Goal: Task Accomplishment & Management: Manage account settings

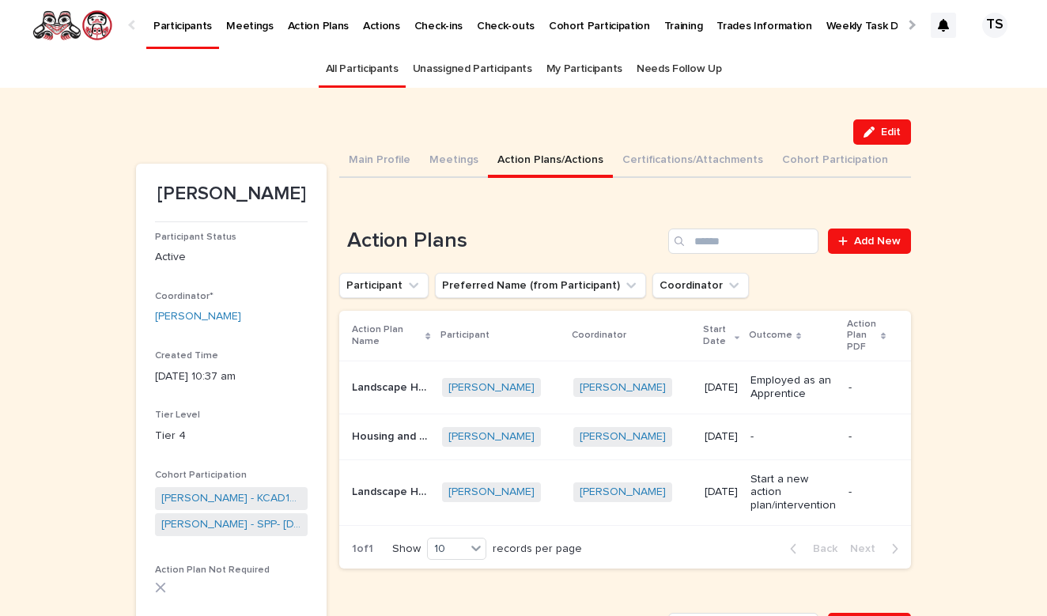
scroll to position [51, 0]
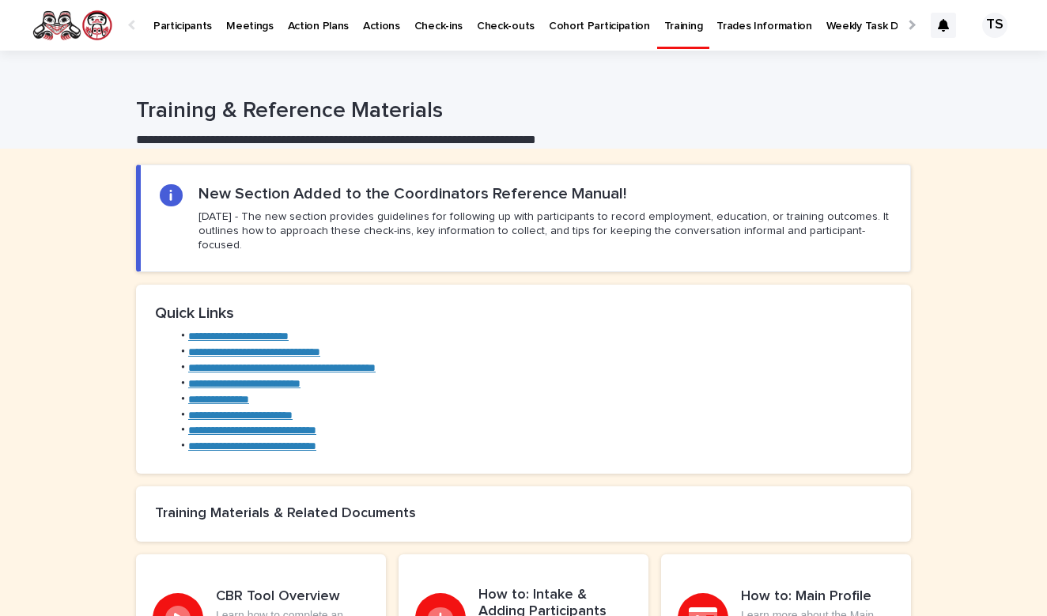
click at [172, 32] on p "Participants" at bounding box center [182, 16] width 59 height 33
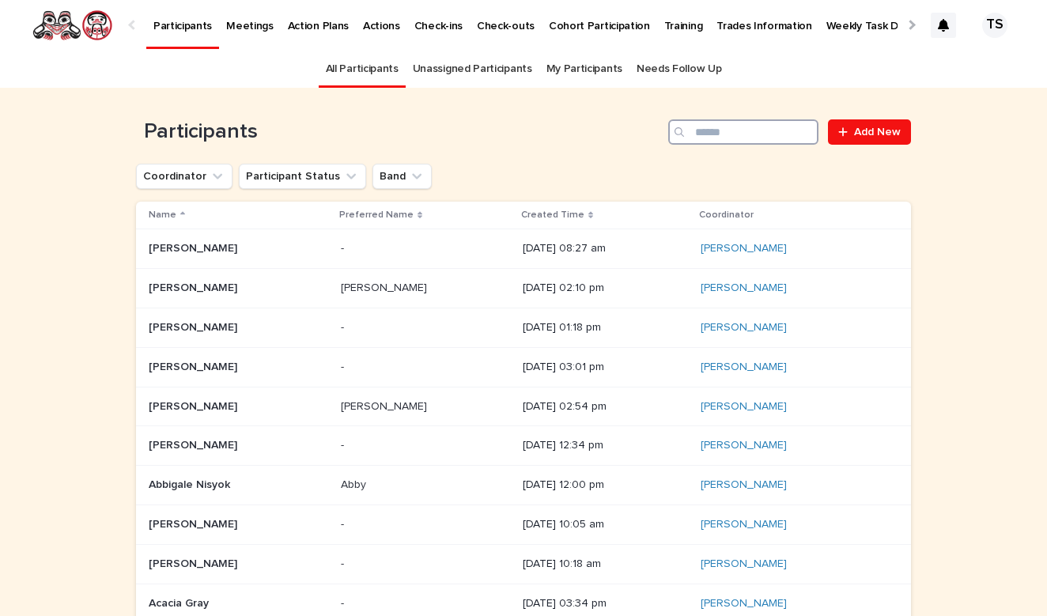
click at [748, 143] on input "Search" at bounding box center [743, 131] width 150 height 25
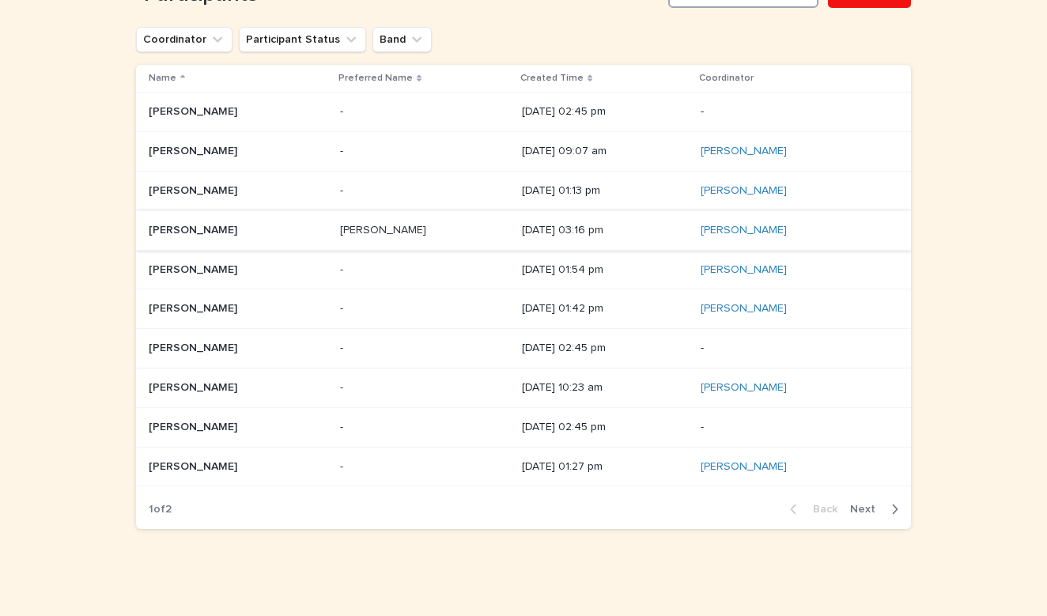
scroll to position [136, 0]
type input "****"
click at [294, 233] on p at bounding box center [238, 231] width 179 height 13
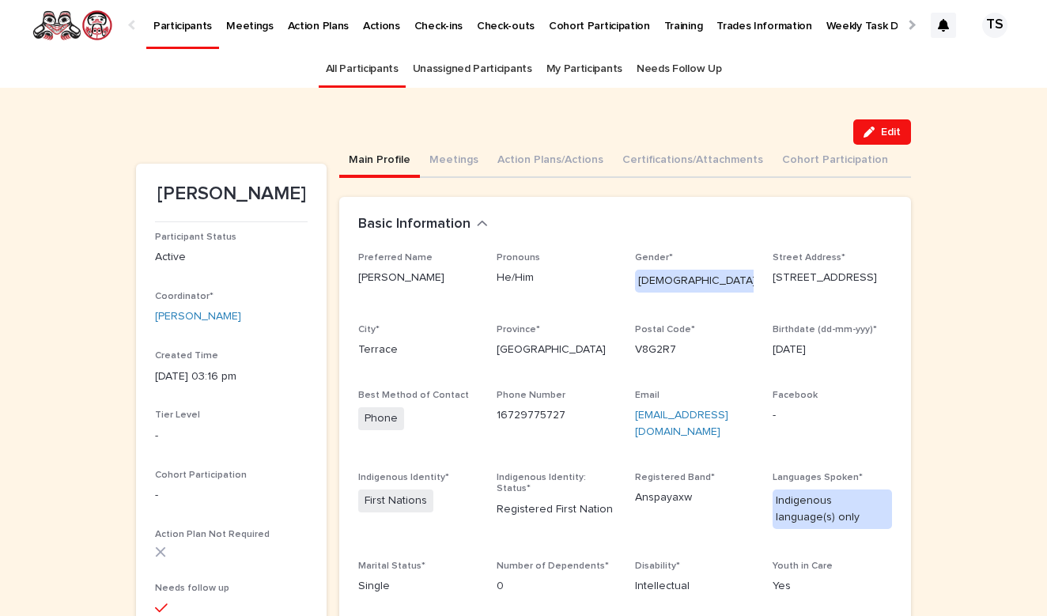
click at [395, 66] on link "All Participants" at bounding box center [362, 69] width 73 height 37
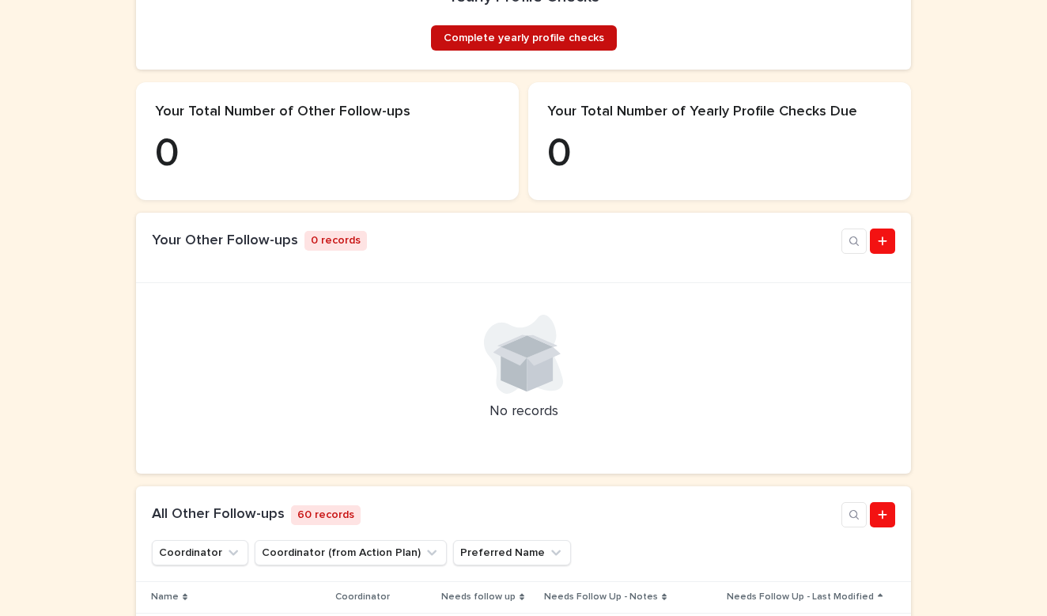
scroll to position [380, 0]
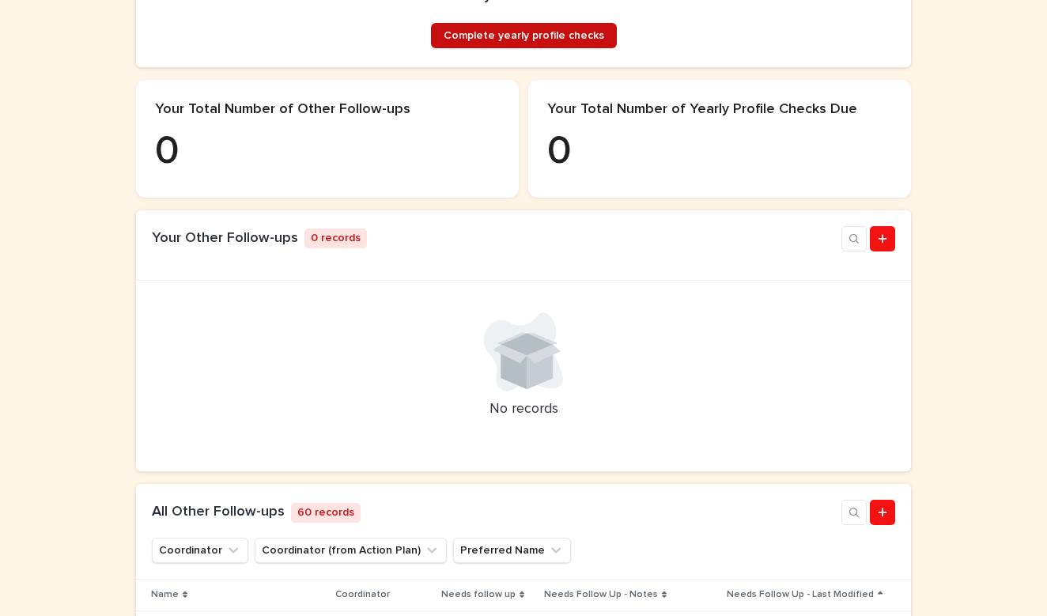
click at [548, 41] on span "Complete yearly profile checks" at bounding box center [524, 35] width 161 height 11
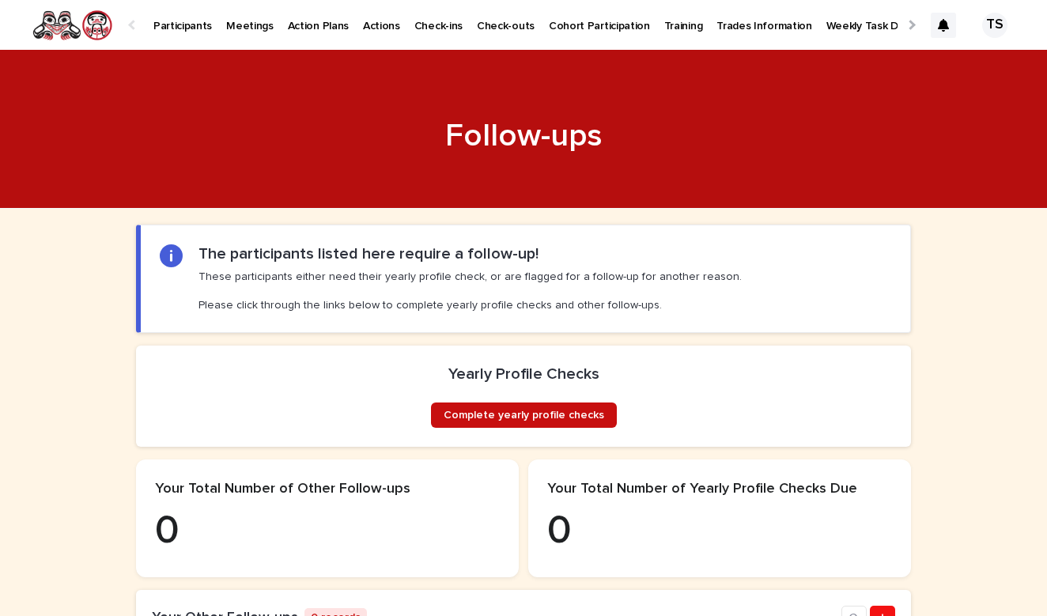
scroll to position [0, 0]
click at [534, 421] on span "Complete yearly profile checks" at bounding box center [524, 415] width 161 height 11
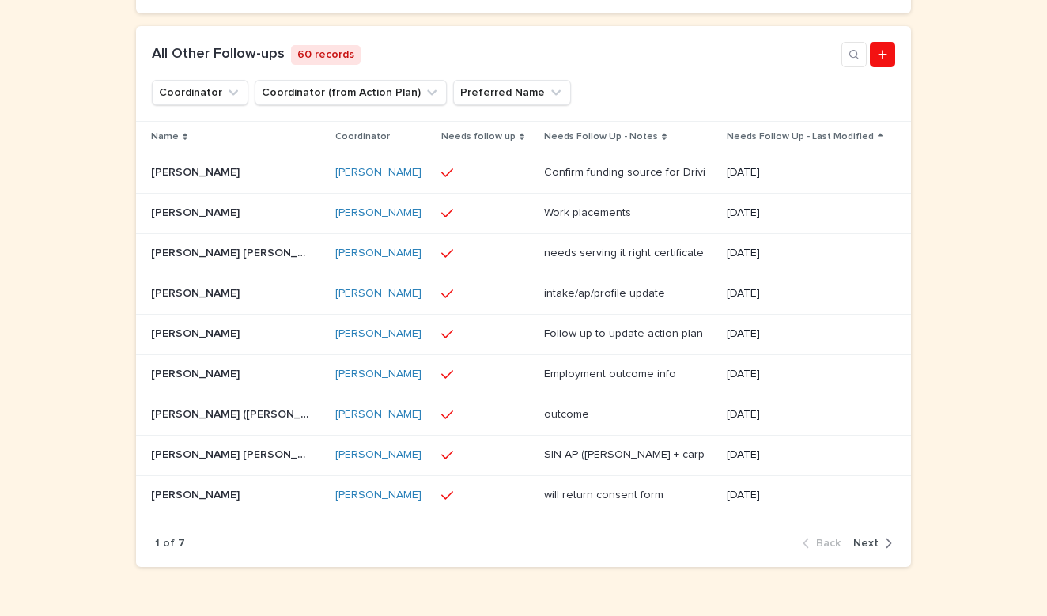
scroll to position [848, 0]
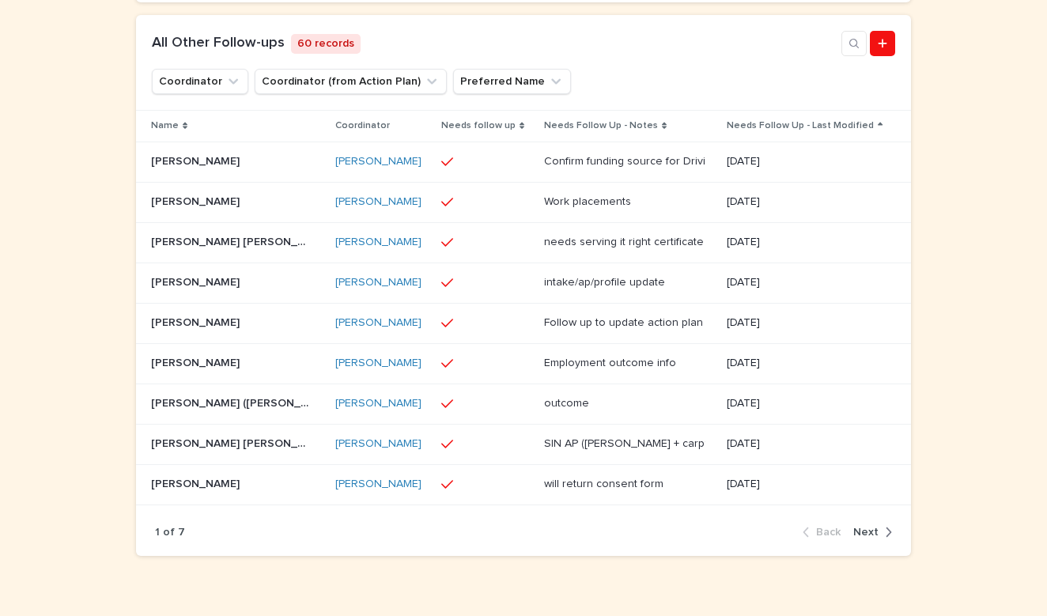
click at [882, 539] on div "button" at bounding box center [884, 532] width 13 height 14
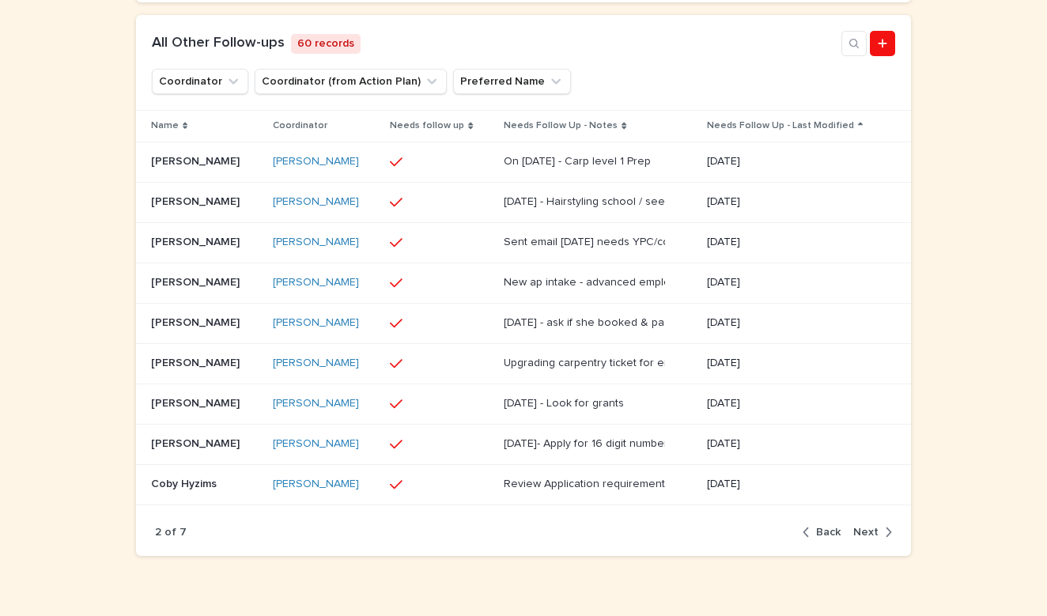
click at [882, 539] on div "button" at bounding box center [884, 532] width 13 height 14
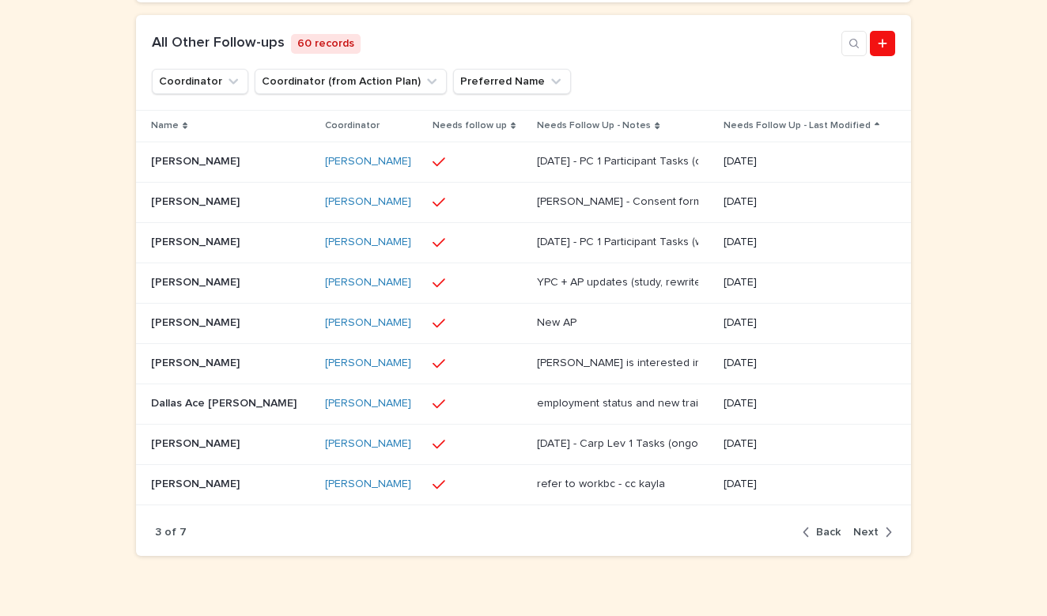
click at [822, 538] on span "Back" at bounding box center [828, 532] width 25 height 11
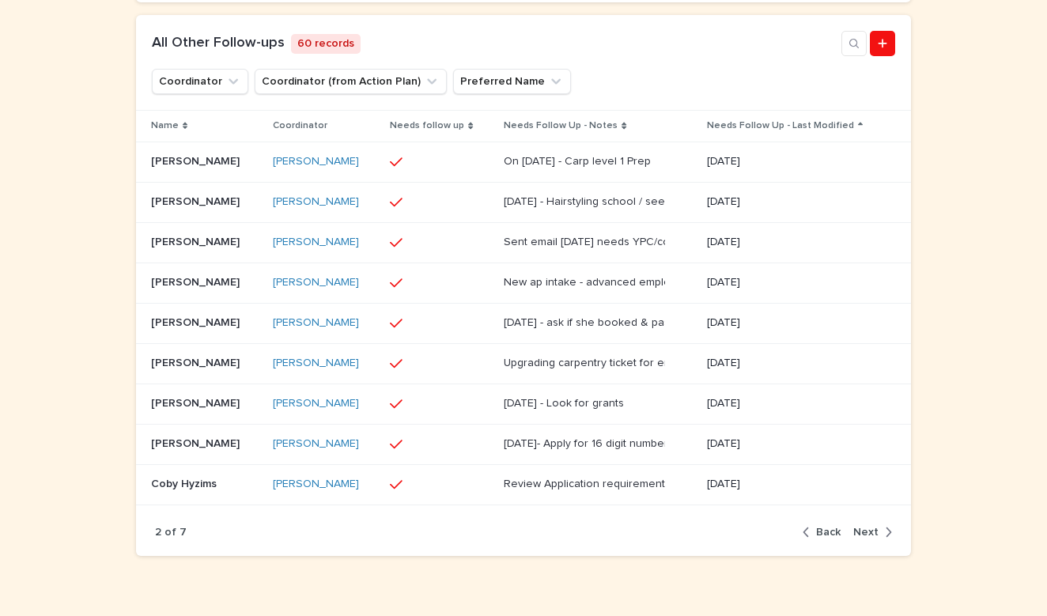
click at [894, 546] on div "2 of 7 Back Next" at bounding box center [523, 532] width 775 height 48
click at [890, 537] on icon "button" at bounding box center [889, 531] width 6 height 9
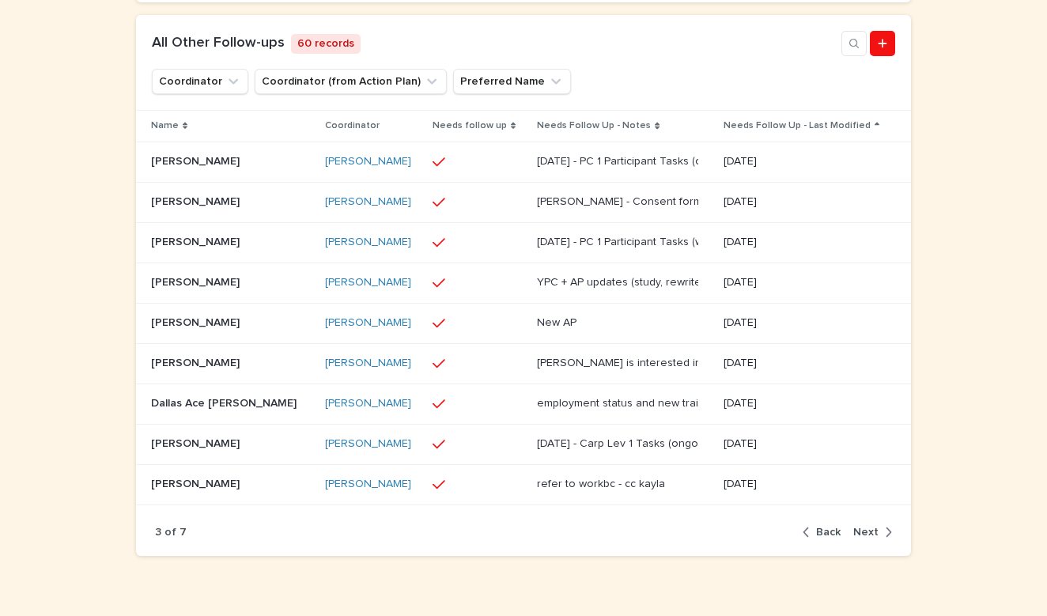
click at [890, 537] on icon "button" at bounding box center [889, 531] width 6 height 9
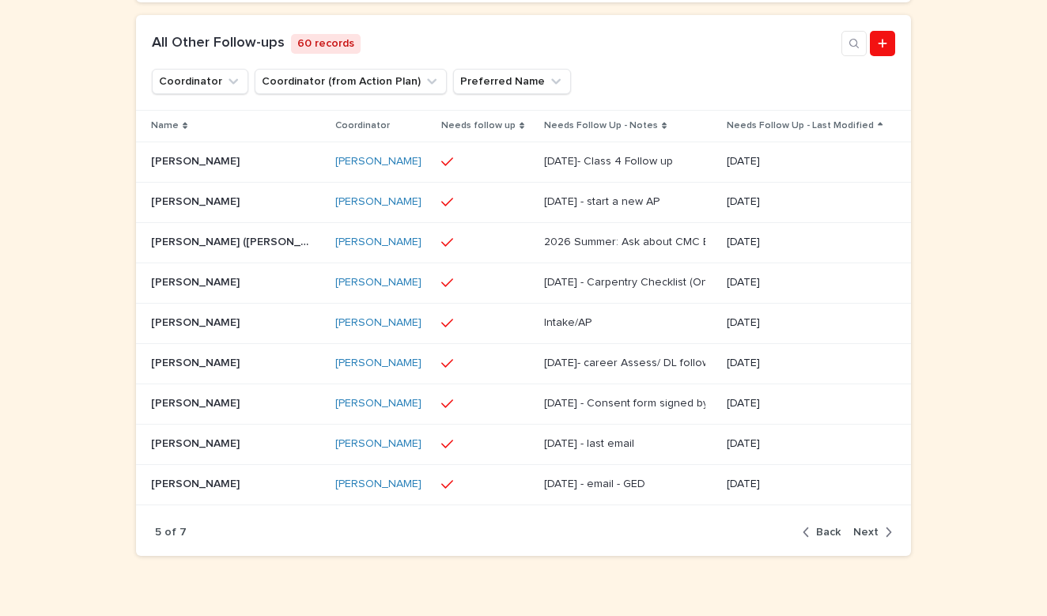
click at [890, 537] on icon "button" at bounding box center [889, 531] width 6 height 9
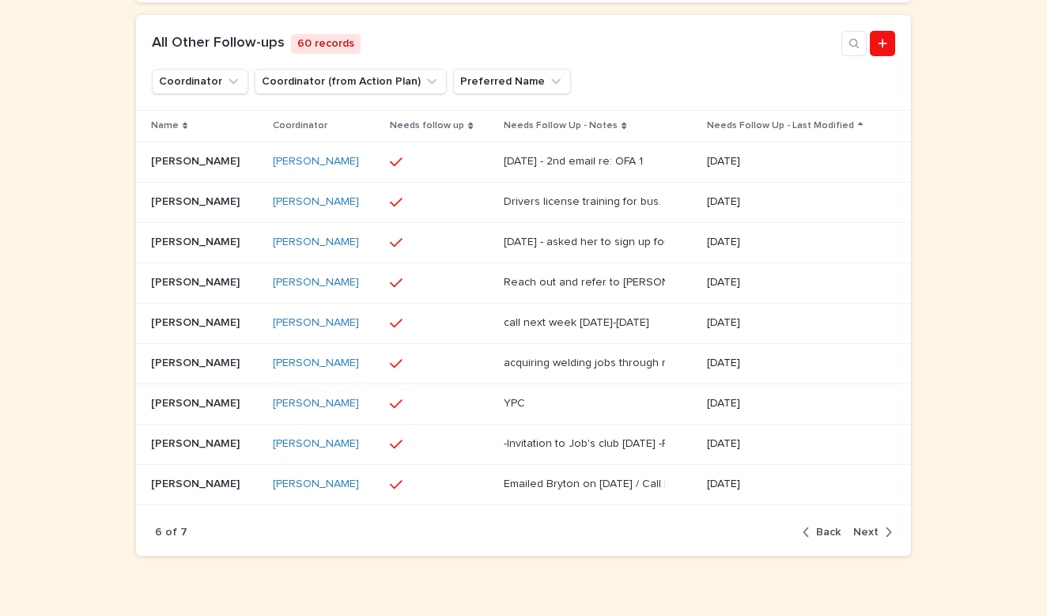
click at [890, 537] on icon "button" at bounding box center [889, 531] width 6 height 9
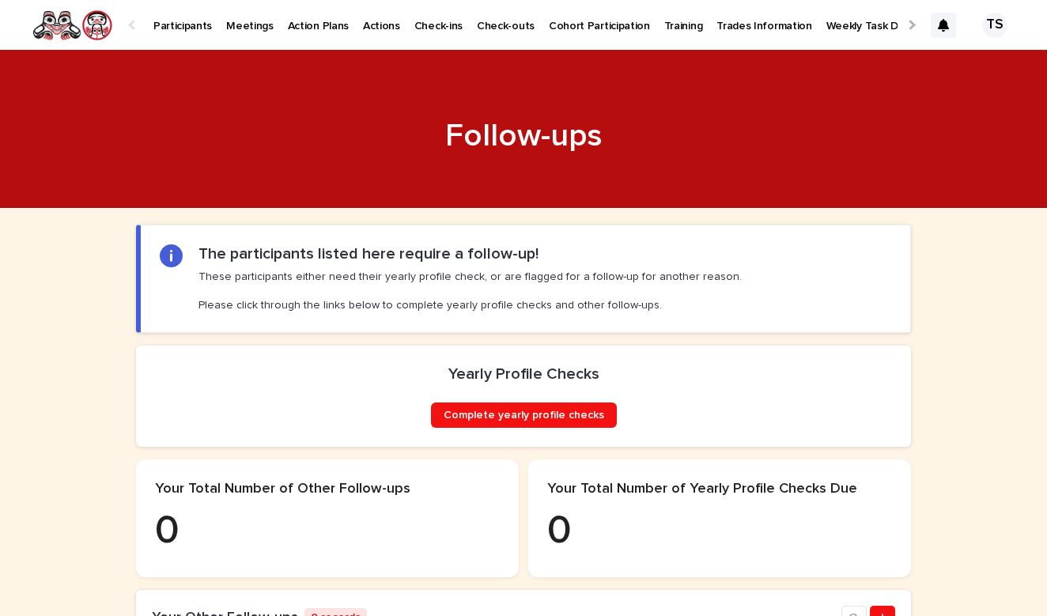
scroll to position [0, 0]
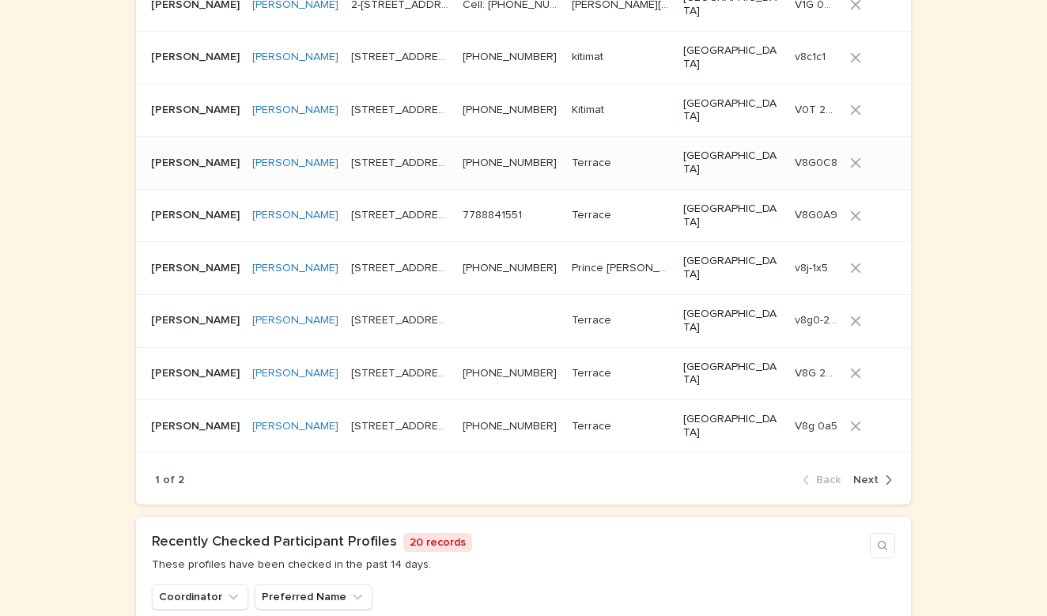
scroll to position [1026, 0]
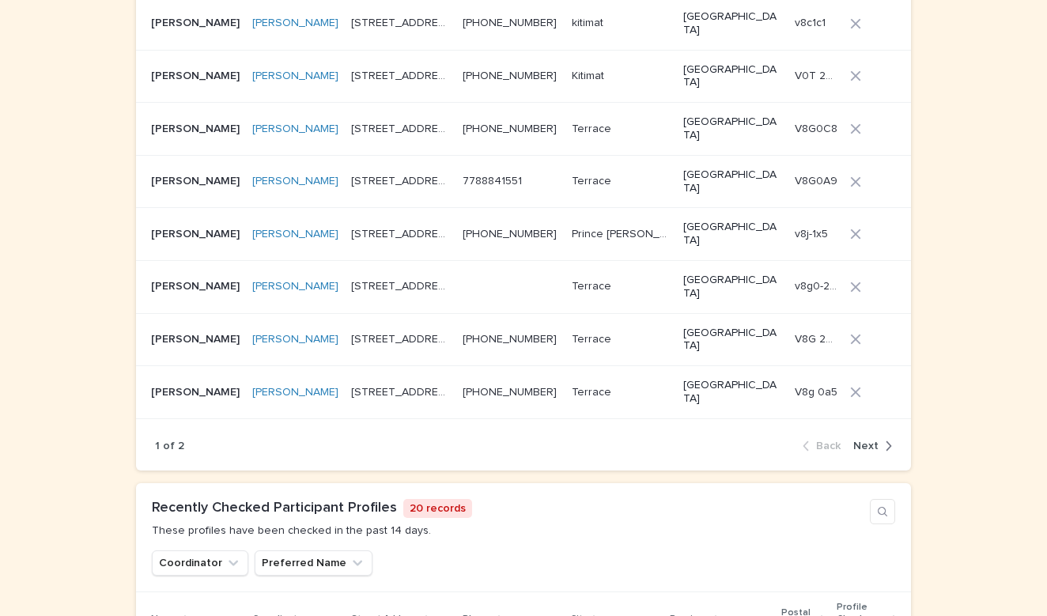
click at [875, 440] on span "Next" at bounding box center [865, 445] width 25 height 11
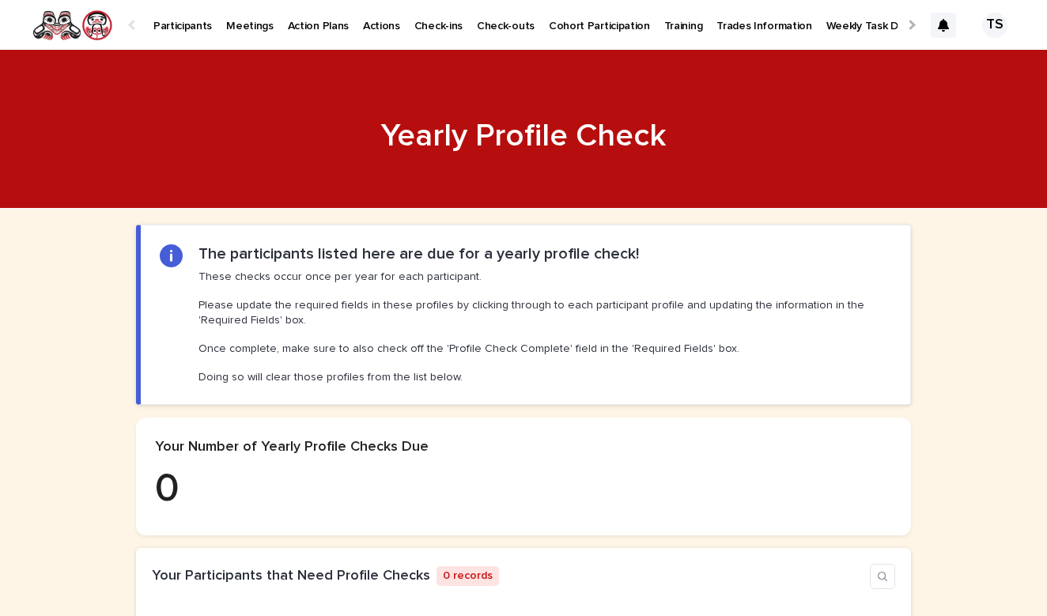
scroll to position [0, 0]
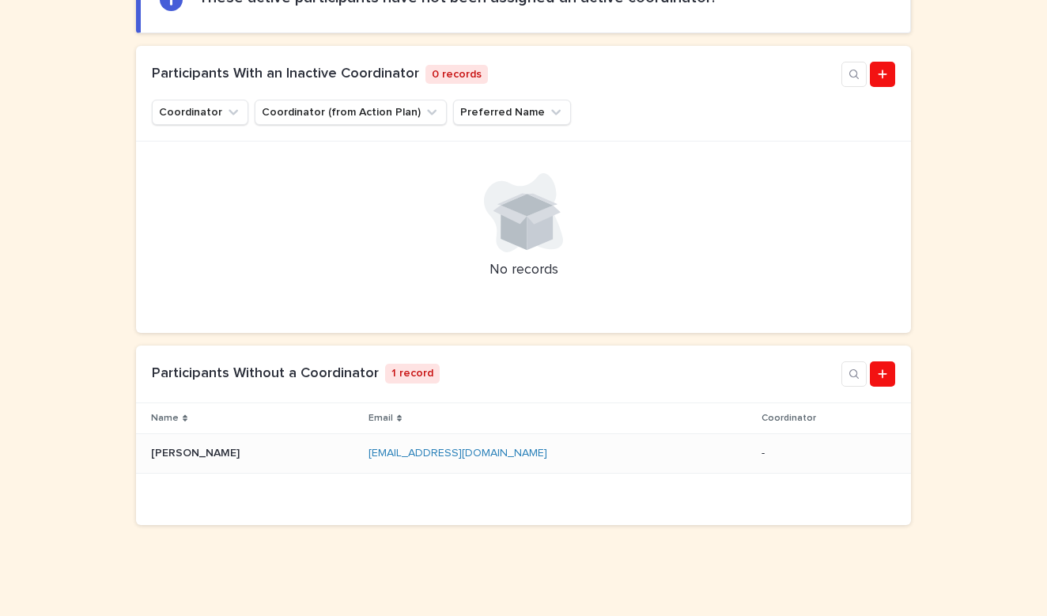
scroll to position [255, 0]
click at [190, 447] on p "[PERSON_NAME]" at bounding box center [197, 452] width 92 height 17
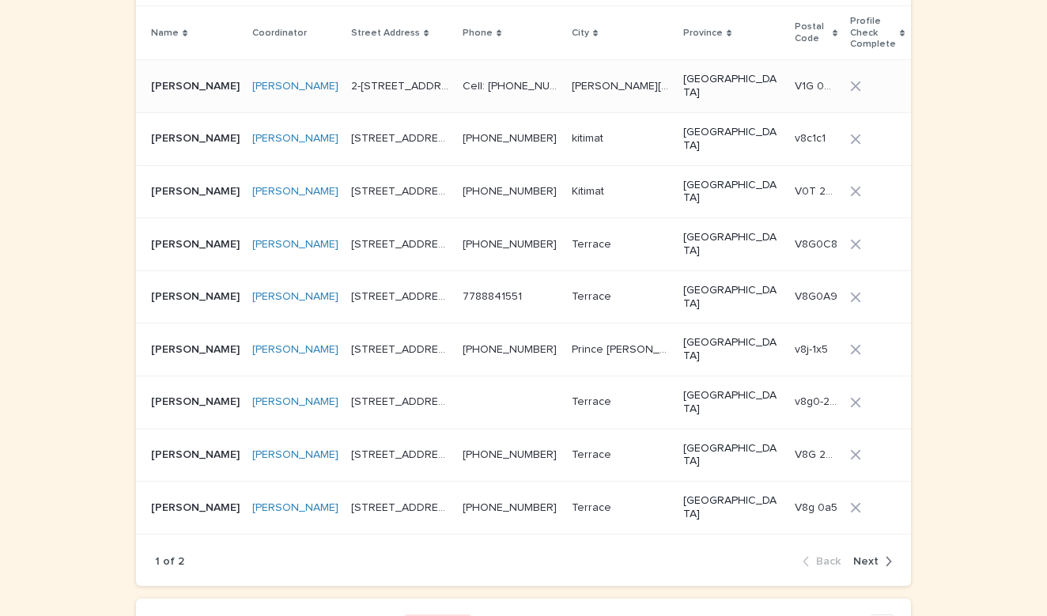
scroll to position [915, 0]
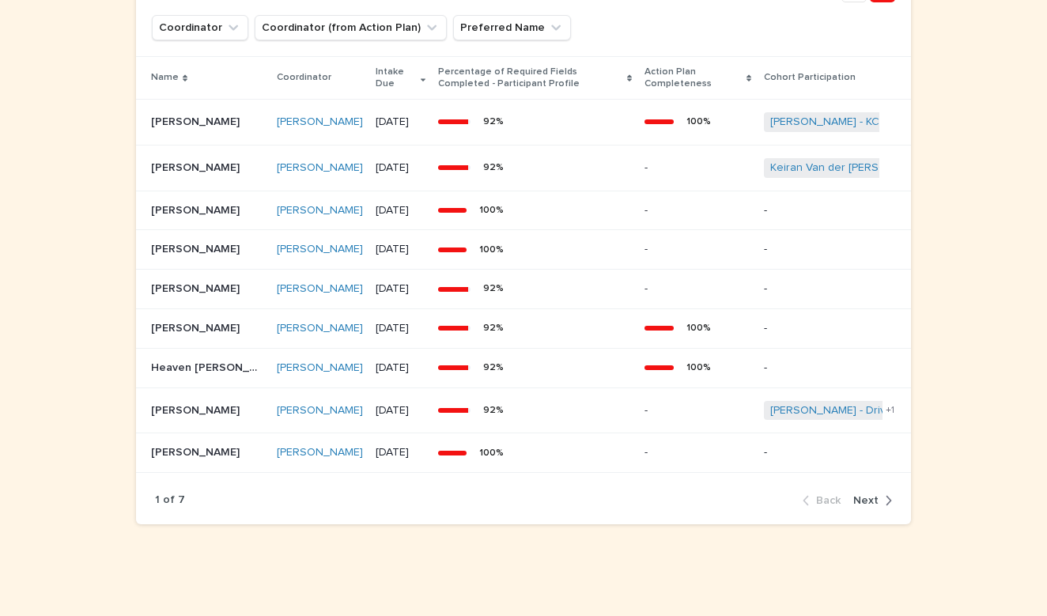
scroll to position [1263, 0]
click at [865, 502] on span "Next" at bounding box center [865, 500] width 25 height 11
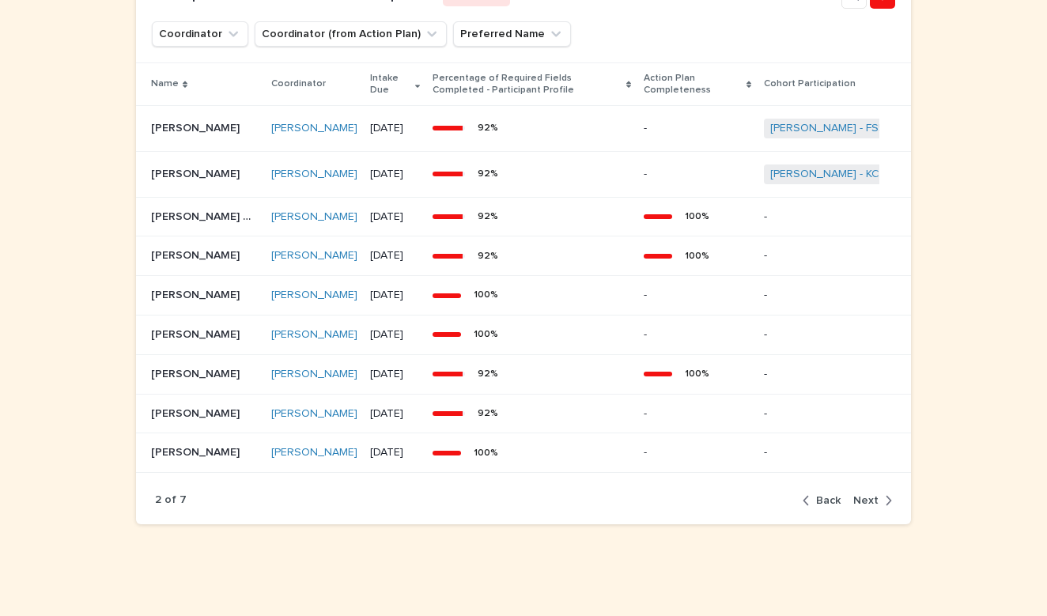
click at [870, 506] on span "Next" at bounding box center [865, 500] width 25 height 11
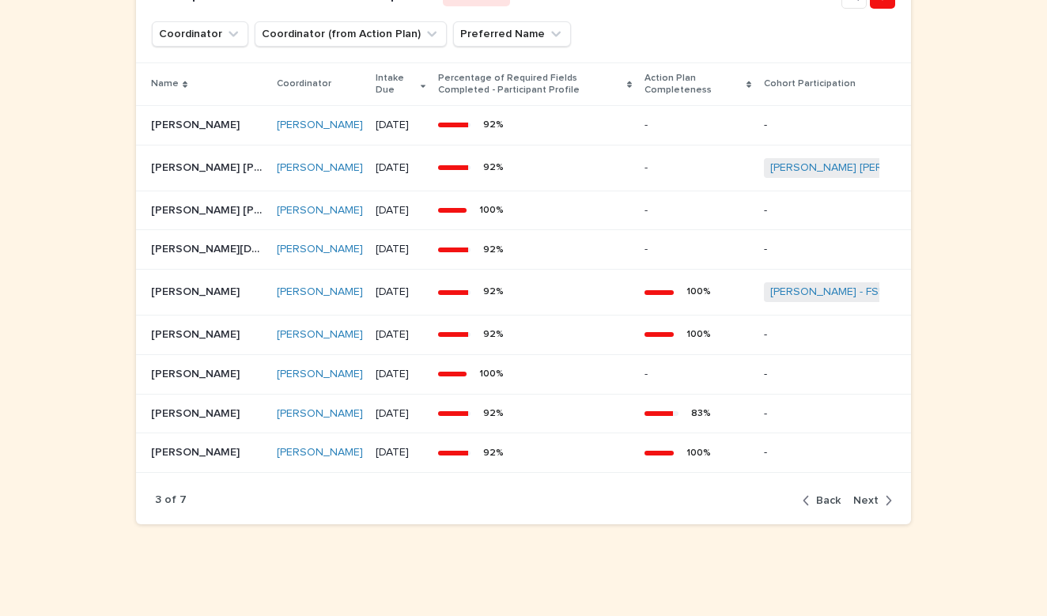
scroll to position [1218, 0]
click at [882, 494] on div "button" at bounding box center [884, 500] width 13 height 14
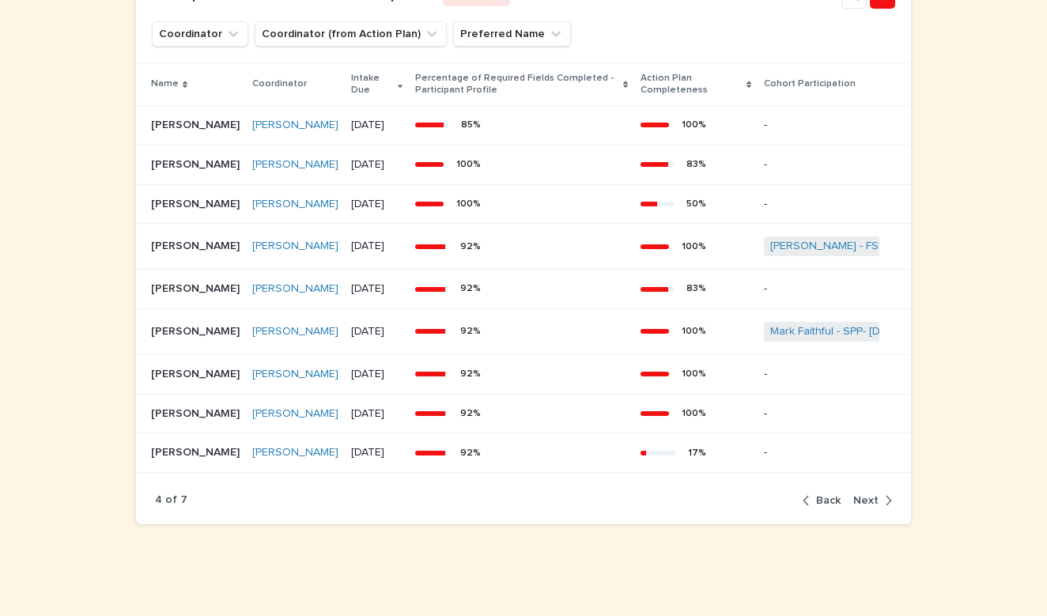
click at [882, 497] on div "4 of 7 Back Next" at bounding box center [523, 500] width 775 height 48
click at [878, 505] on span "Next" at bounding box center [865, 500] width 25 height 11
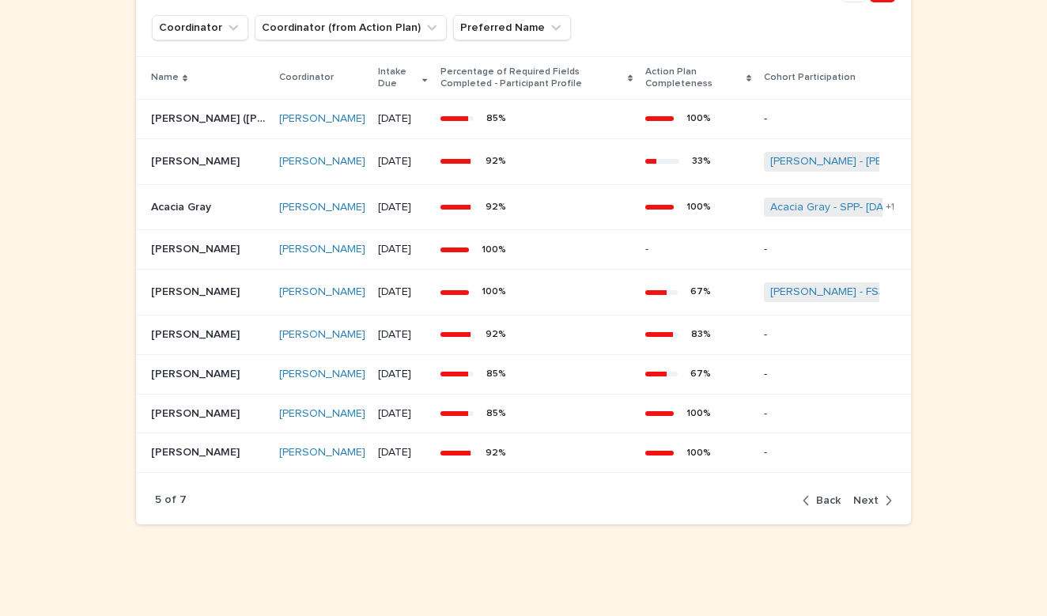
click at [833, 501] on span "Back" at bounding box center [828, 500] width 25 height 11
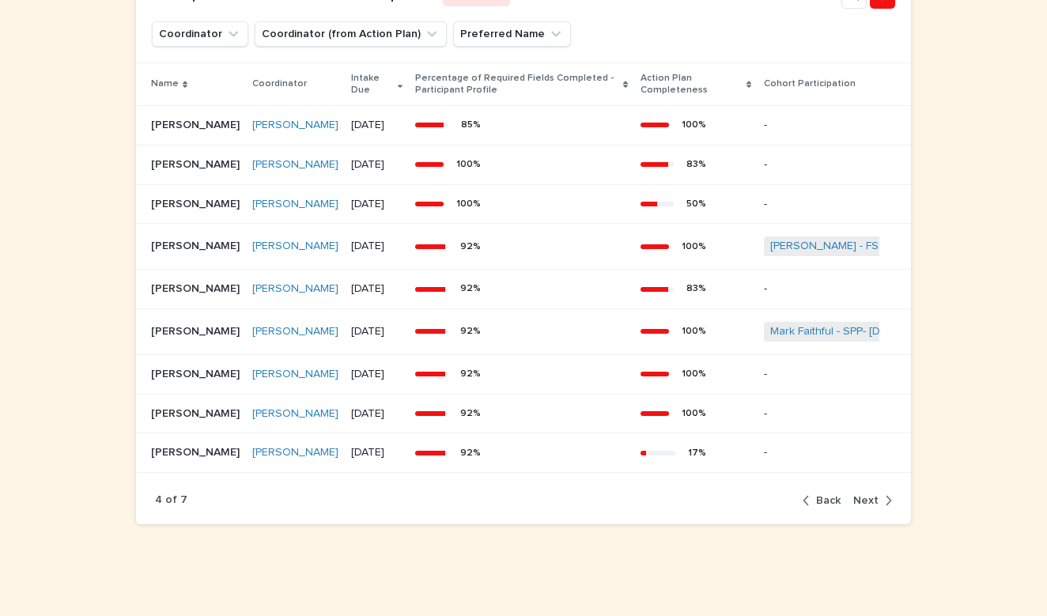
click at [884, 499] on div "button" at bounding box center [884, 500] width 13 height 14
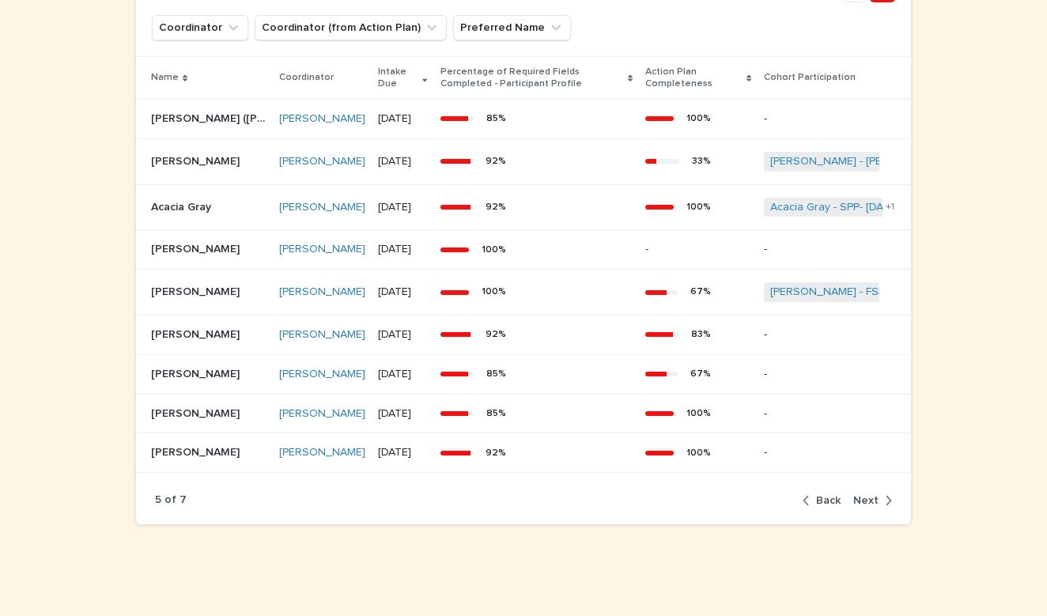
click at [884, 499] on div "button" at bounding box center [884, 500] width 13 height 14
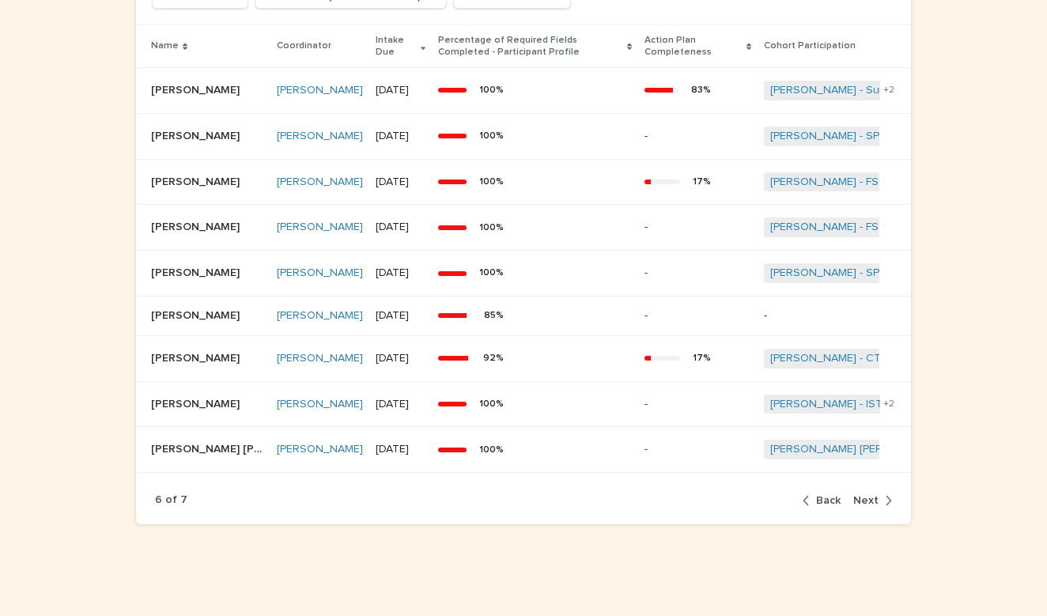
scroll to position [1313, 0]
click at [873, 501] on span "Next" at bounding box center [865, 500] width 25 height 11
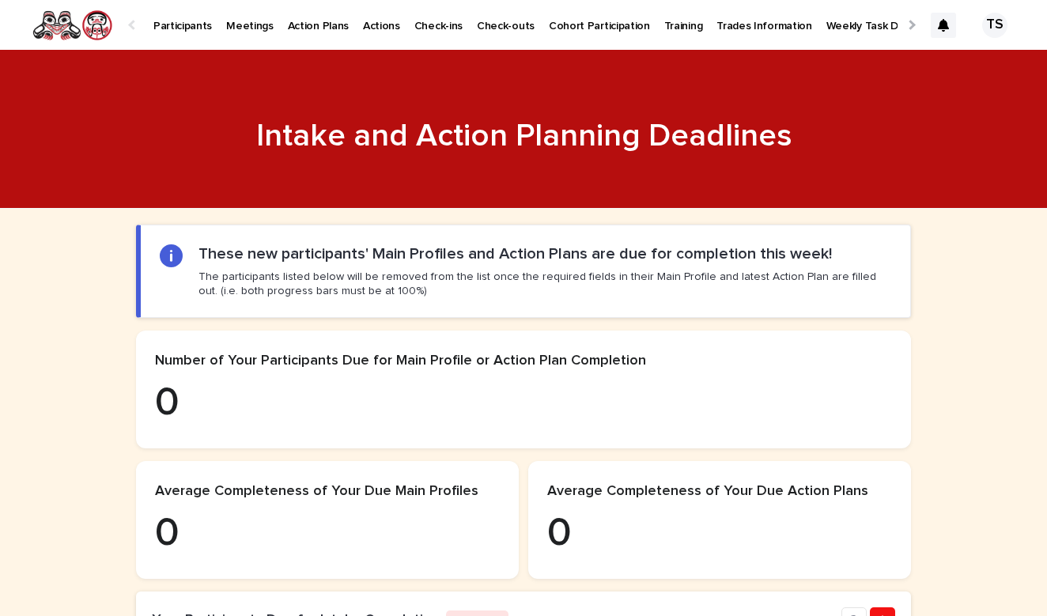
scroll to position [0, 0]
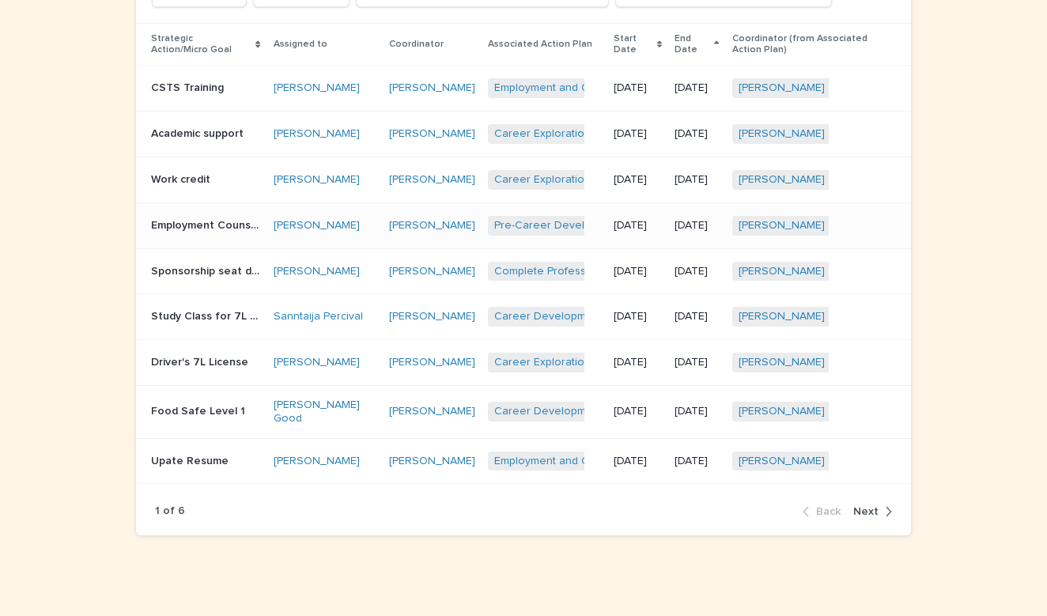
scroll to position [825, 0]
click at [887, 517] on icon "button" at bounding box center [888, 510] width 7 height 14
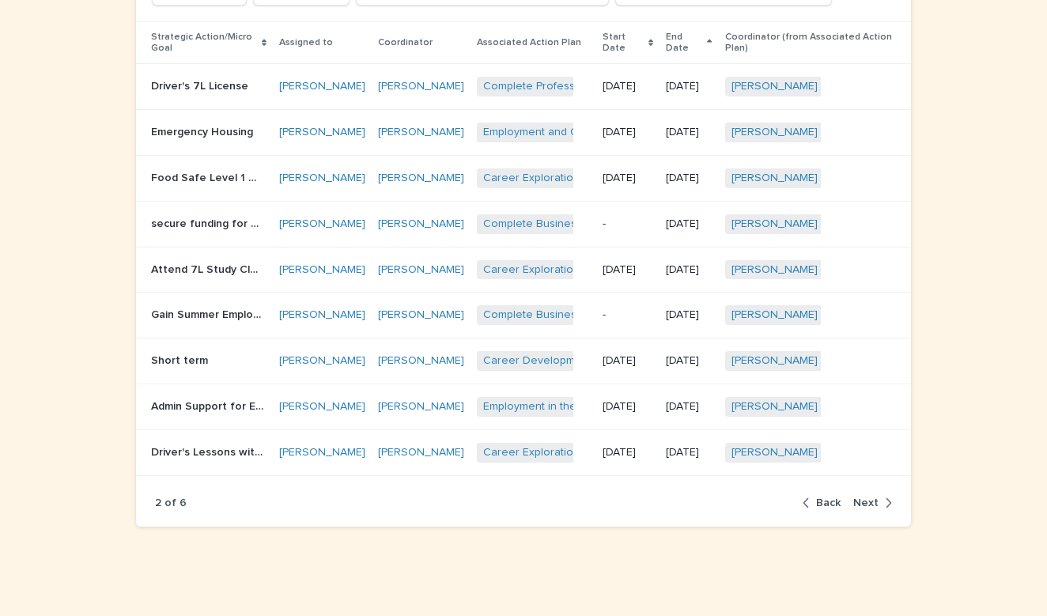
click at [874, 508] on span "Next" at bounding box center [865, 502] width 25 height 11
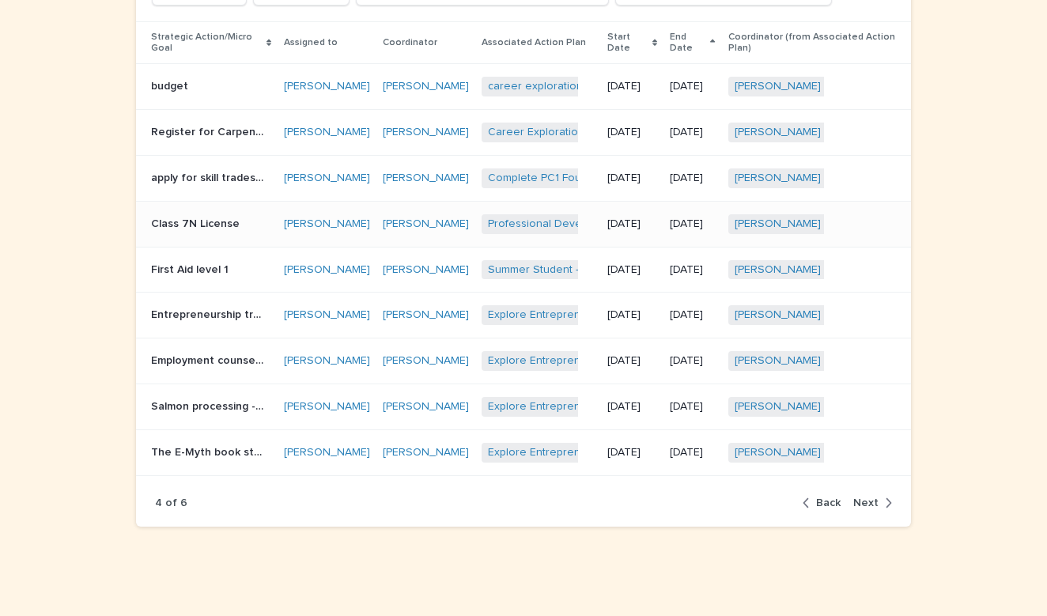
click at [186, 223] on p "Class 7N License" at bounding box center [197, 222] width 92 height 17
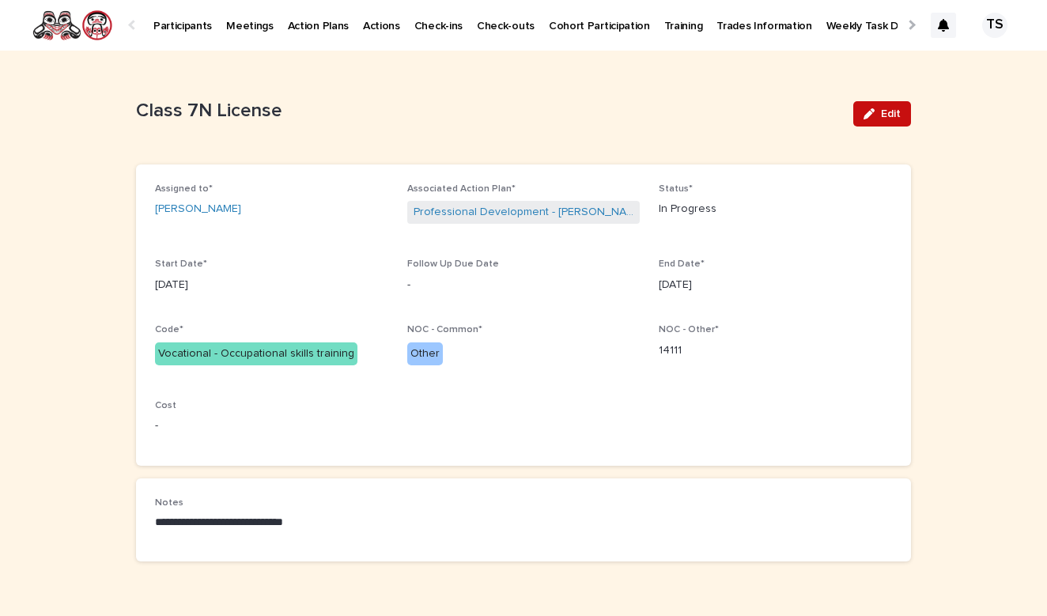
click at [882, 113] on span "Edit" at bounding box center [891, 113] width 20 height 11
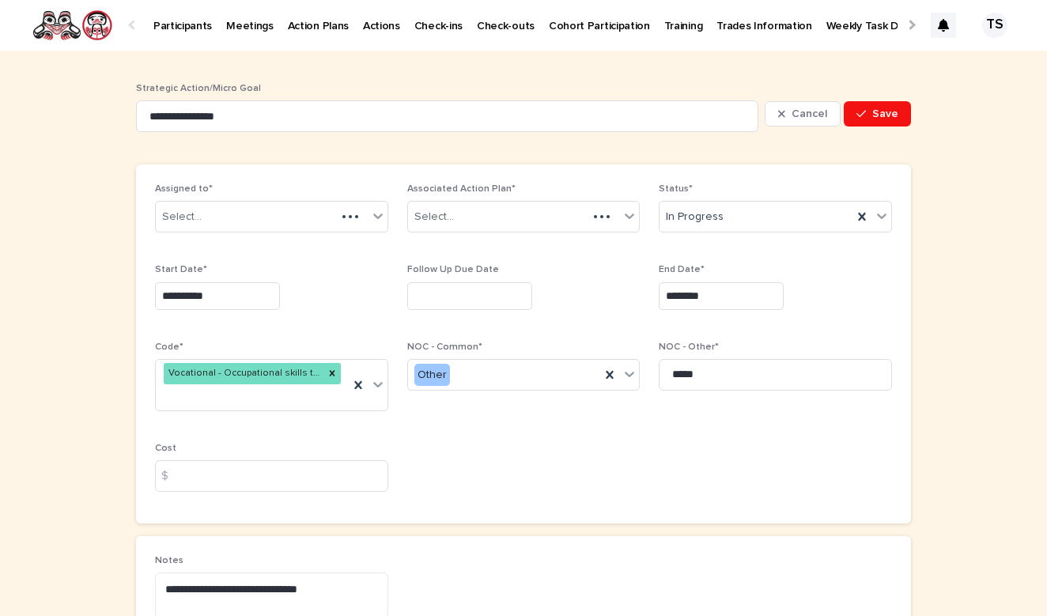
drag, startPoint x: 882, startPoint y: 113, endPoint x: 913, endPoint y: 142, distance: 42.5
click at [897, 114] on span "Save" at bounding box center [885, 113] width 26 height 11
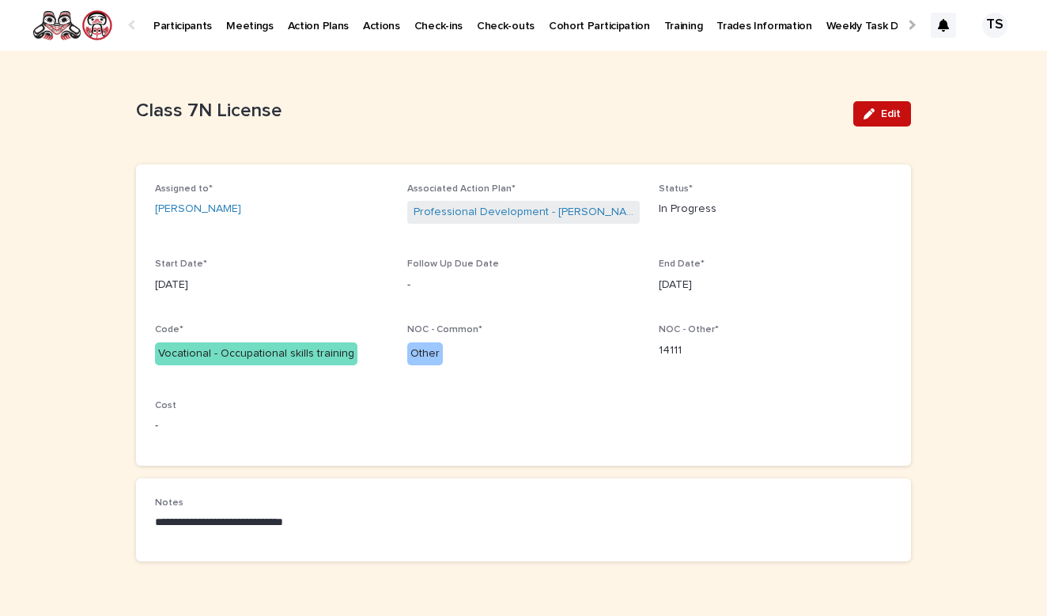
click at [871, 122] on button "Edit" at bounding box center [882, 113] width 58 height 25
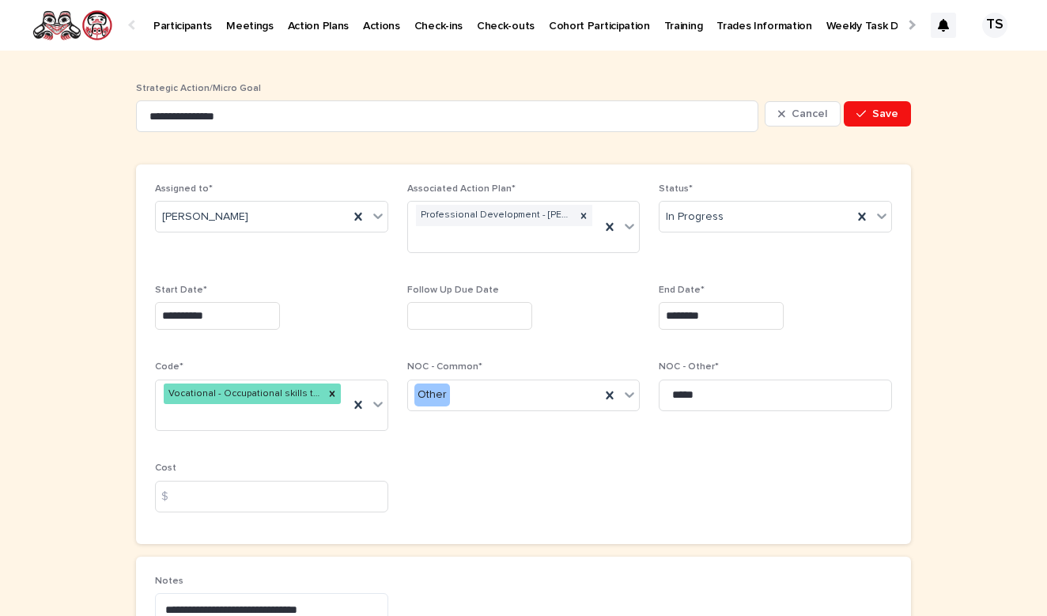
click at [741, 320] on input "********" at bounding box center [721, 316] width 125 height 28
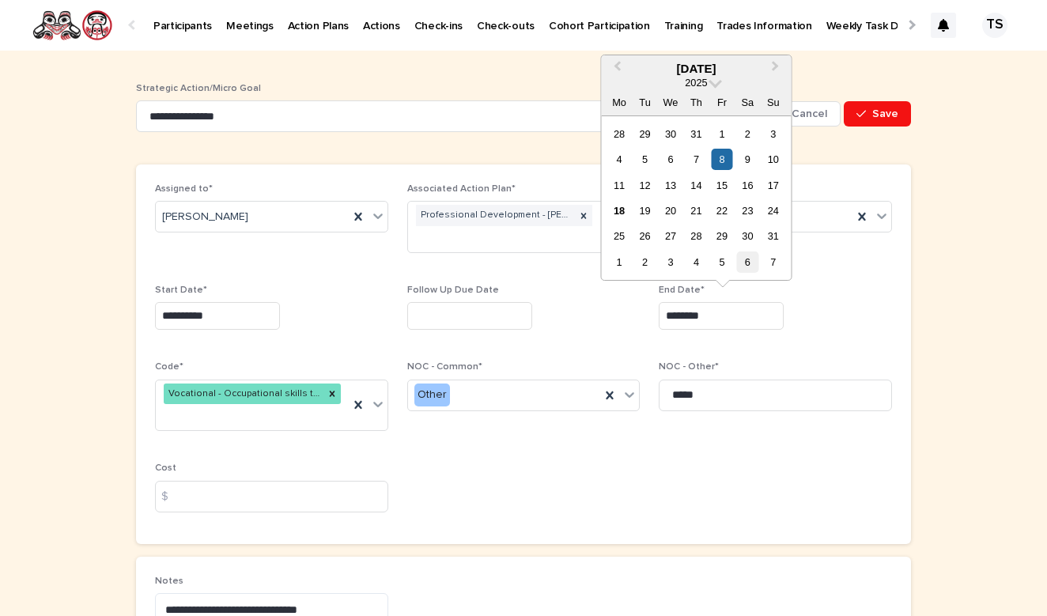
click at [750, 263] on div "6" at bounding box center [747, 261] width 21 height 21
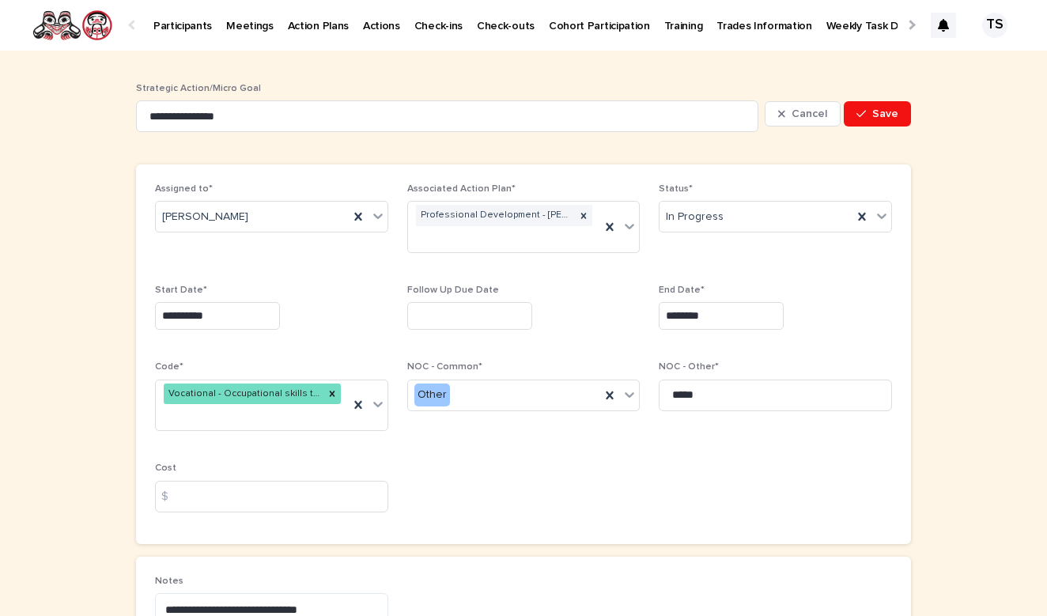
type input "********"
click at [899, 112] on button "Save" at bounding box center [877, 113] width 67 height 25
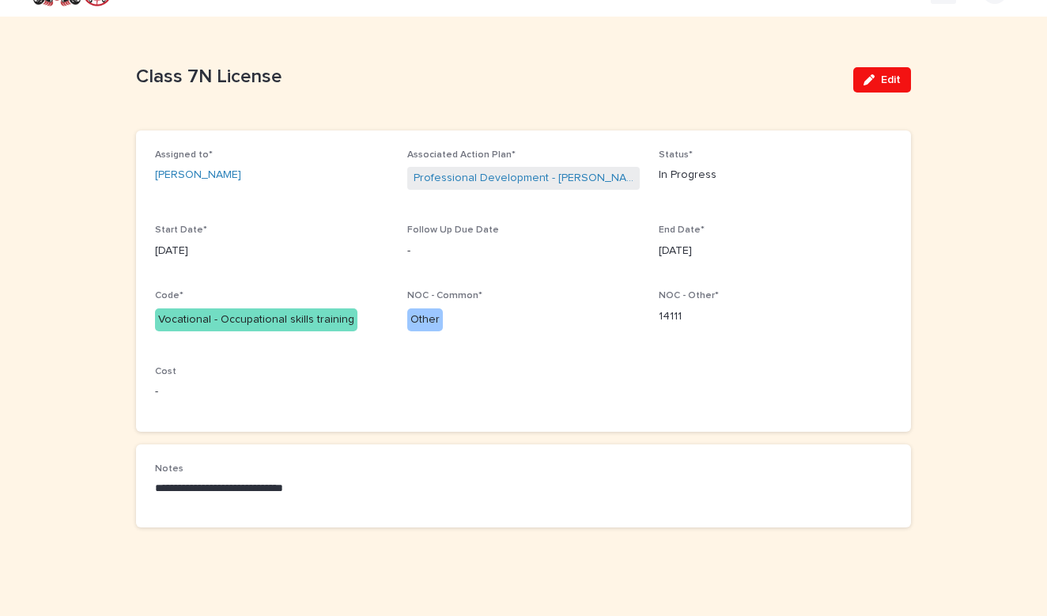
scroll to position [33, 0]
